Goal: Information Seeking & Learning: Learn about a topic

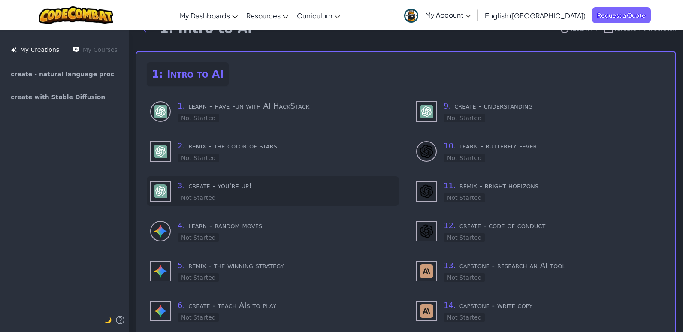
scroll to position [43, 0]
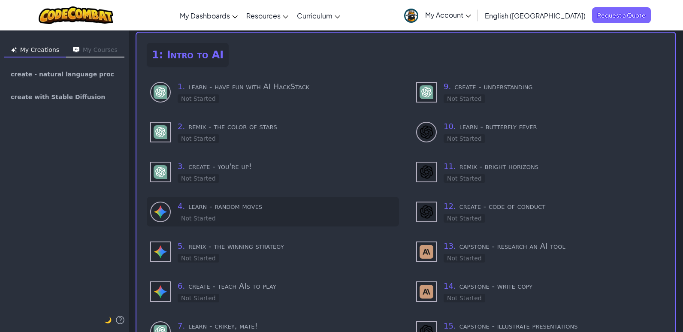
click at [236, 207] on h3 "4 . learn - random moves" at bounding box center [287, 206] width 218 height 12
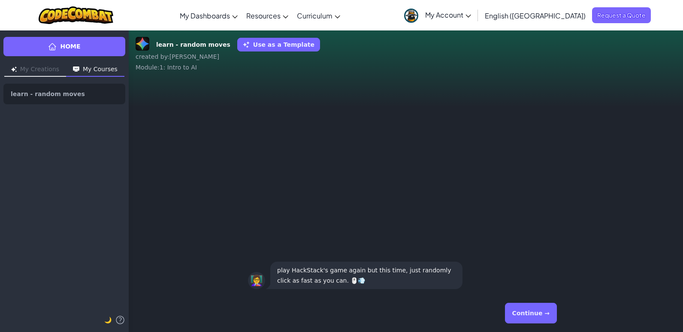
click at [527, 307] on button "Continue →" at bounding box center [531, 313] width 52 height 21
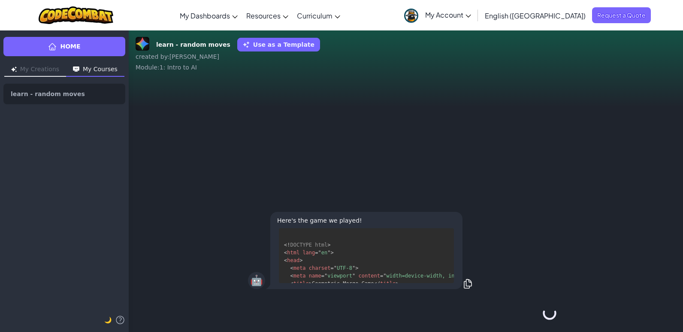
click at [527, 307] on div "Continue →" at bounding box center [406, 313] width 316 height 31
click at [481, 246] on div "🤖 Here's the game we played! <! DOCTYPE html > < html lang = " en " > < head > …" at bounding box center [406, 250] width 316 height 81
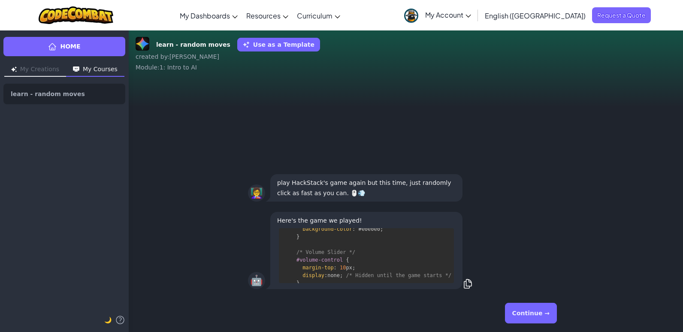
click at [527, 316] on button "Continue →" at bounding box center [531, 313] width 52 height 21
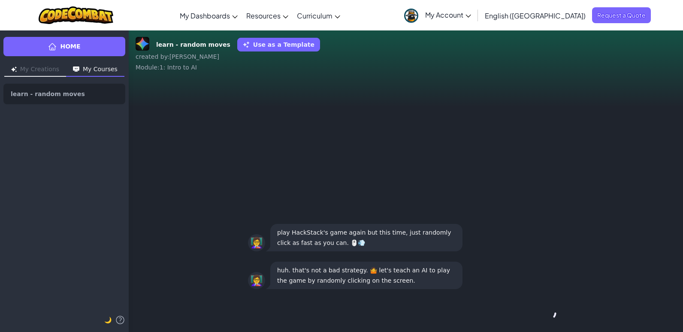
click at [481, 227] on div "👩‍🏫 play HackStack's game again but this time, just randomly click as fast as y…" at bounding box center [406, 237] width 316 height 31
click at [481, 227] on div "👩‍🏫 huh. that's not a bad strategy. 🤷 let's teach an AI to play the game by ran…" at bounding box center [406, 187] width 554 height 216
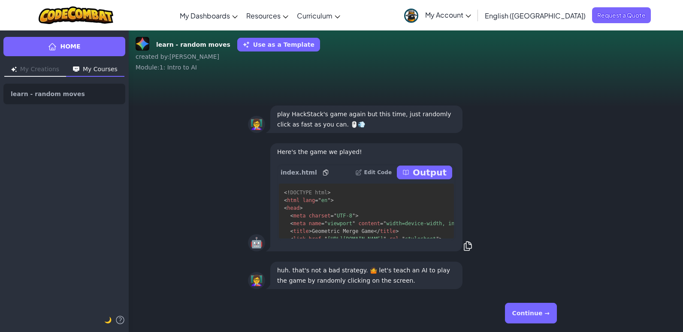
click at [490, 213] on div "🤖 Here's the game we played! index.html Edit Code Output <! DOCTYPE html > < ht…" at bounding box center [406, 198] width 316 height 112
click at [433, 171] on p "Output" at bounding box center [430, 172] width 34 height 12
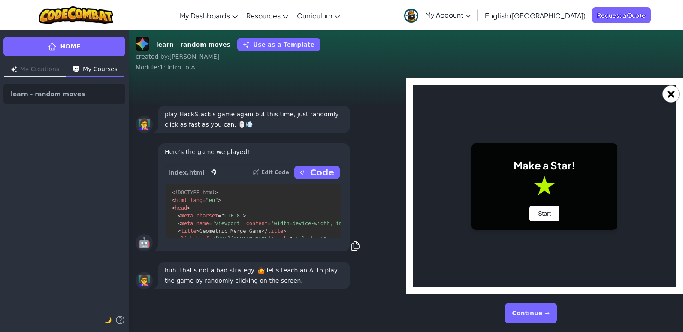
scroll to position [0, 0]
click at [541, 210] on button "Start" at bounding box center [544, 213] width 30 height 15
